Goal: Task Accomplishment & Management: Complete application form

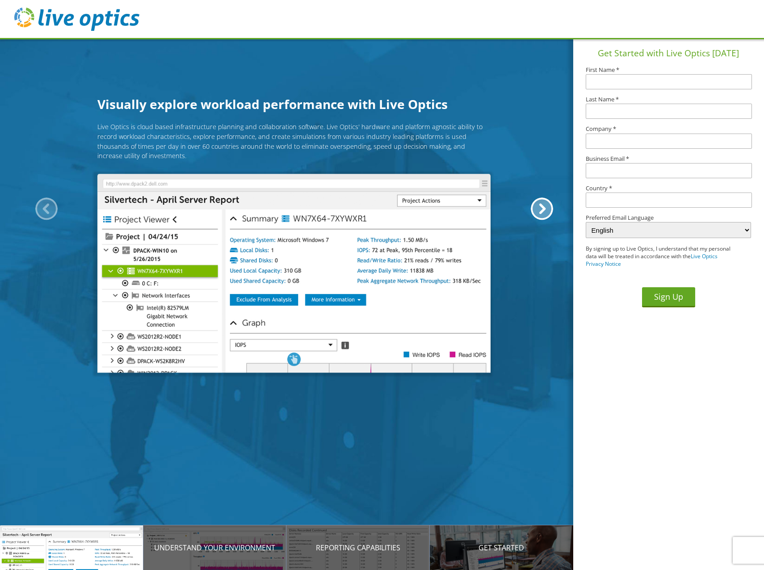
drag, startPoint x: 149, startPoint y: 125, endPoint x: 287, endPoint y: 133, distance: 137.8
click at [287, 133] on p "Live Optics is cloud based infrastructure planning and collaboration software. …" at bounding box center [293, 141] width 393 height 38
drag, startPoint x: 332, startPoint y: 134, endPoint x: 406, endPoint y: 139, distance: 74.8
click at [406, 139] on p "Live Optics is cloud based infrastructure planning and collaboration software. …" at bounding box center [293, 141] width 393 height 38
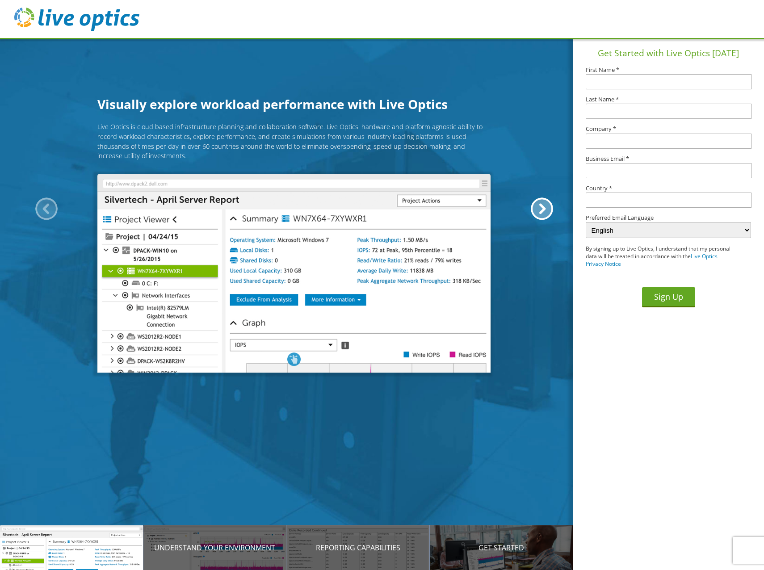
click at [406, 139] on p "Live Optics is cloud based infrastructure planning and collaboration software. …" at bounding box center [293, 141] width 393 height 38
click at [164, 142] on p "Live Optics is cloud based infrastructure planning and collaboration software. …" at bounding box center [293, 141] width 393 height 38
click at [273, 132] on p "Live Optics is cloud based infrastructure planning and collaboration software. …" at bounding box center [293, 141] width 393 height 38
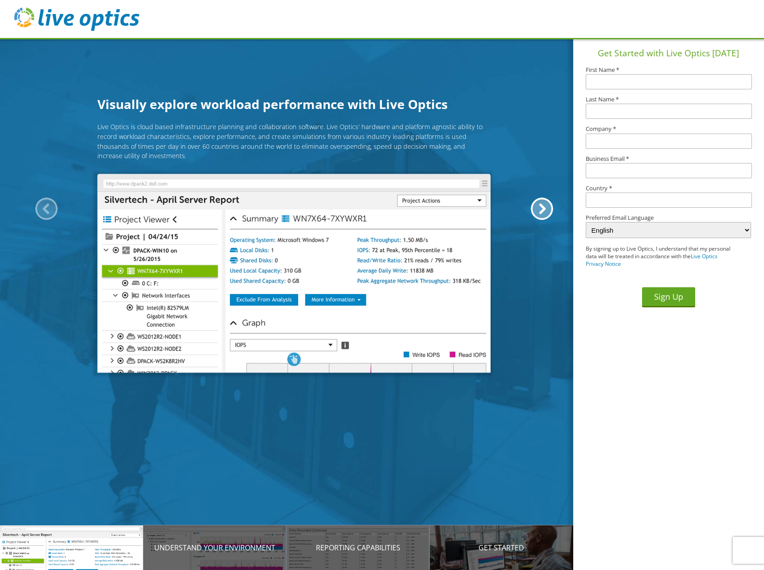
click at [678, 423] on section "Get Started with Live Optics [DATE] First Name * Last Name * Company * Business…" at bounding box center [668, 304] width 191 height 532
drag, startPoint x: 667, startPoint y: 245, endPoint x: 705, endPoint y: 244, distance: 38.9
click at [705, 244] on div "Get Started with Live Optics [DATE] First Name * Last Name * Company * Business…" at bounding box center [668, 175] width 191 height 275
drag, startPoint x: 705, startPoint y: 244, endPoint x: 650, endPoint y: 247, distance: 55.4
click at [650, 247] on p "By signing up to Live Optics, I understand that my personal data will be treate…" at bounding box center [660, 256] width 149 height 22
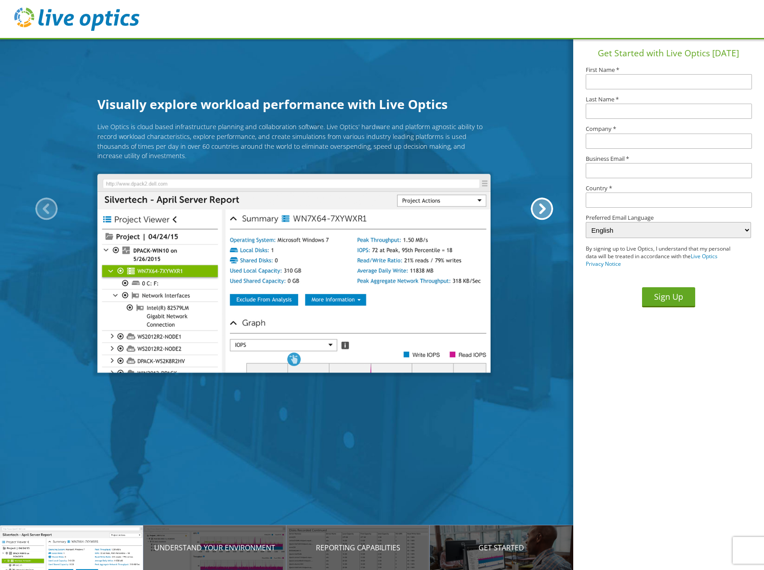
click at [669, 470] on section "Get Started with Live Optics [DATE] First Name * Last Name * Company * Business…" at bounding box center [668, 304] width 191 height 532
